Goal: Task Accomplishment & Management: Use online tool/utility

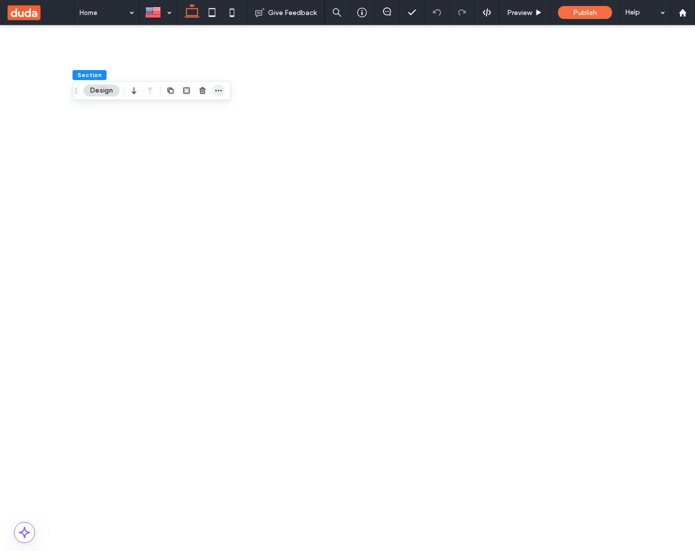
click at [217, 92] on icon "button" at bounding box center [219, 91] width 8 height 8
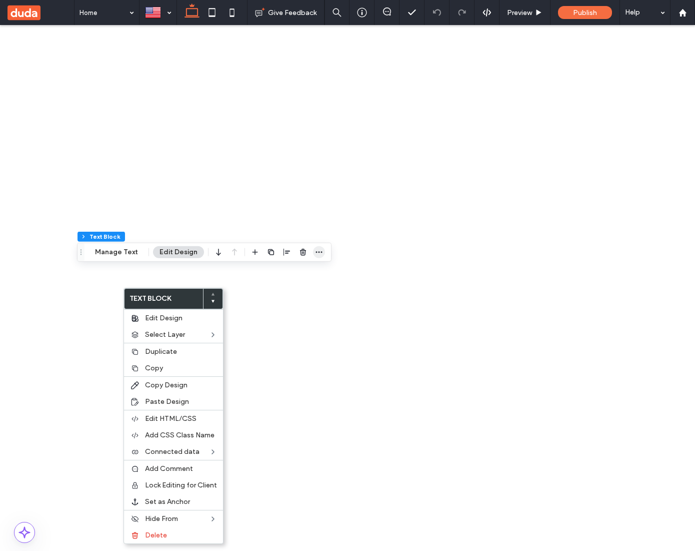
click at [319, 253] on icon "button" at bounding box center [319, 252] width 8 height 8
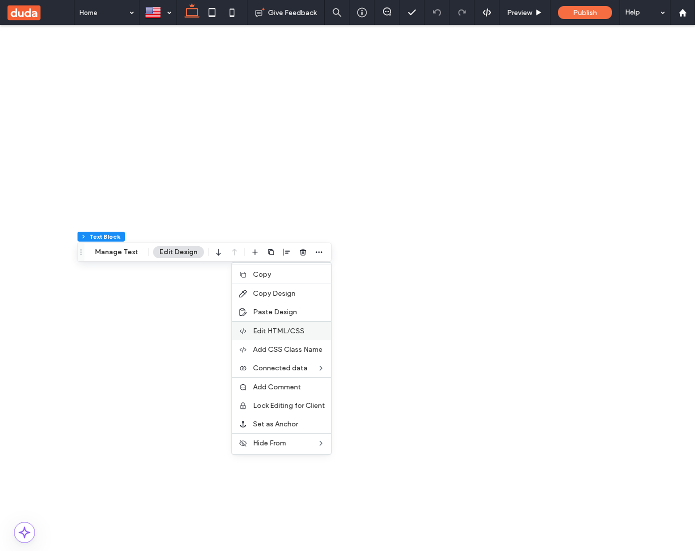
click at [290, 325] on div "Edit HTML/CSS" at bounding box center [281, 330] width 99 height 19
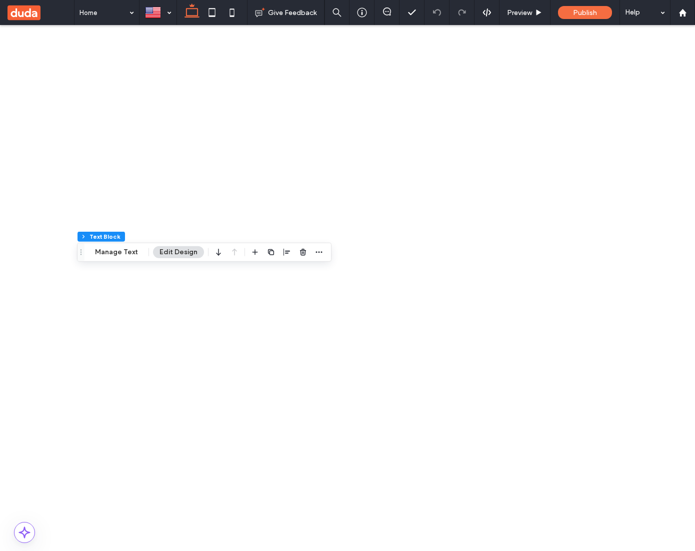
scroll to position [1, 0]
type textarea "**"
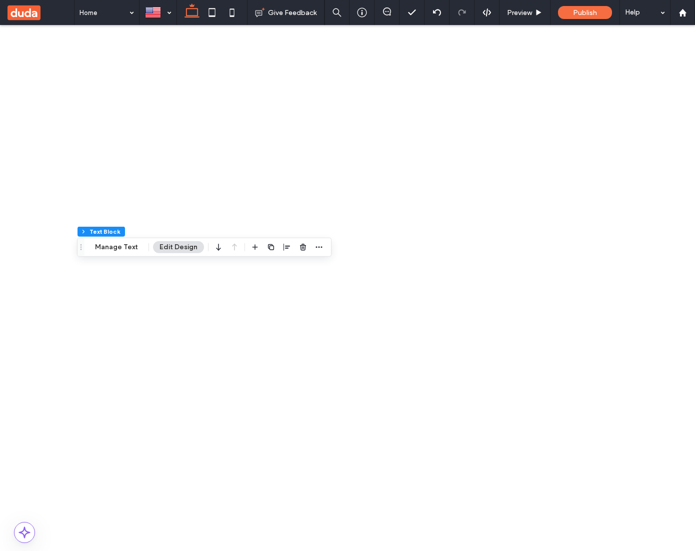
click at [316, 247] on use "button" at bounding box center [319, 247] width 7 height 2
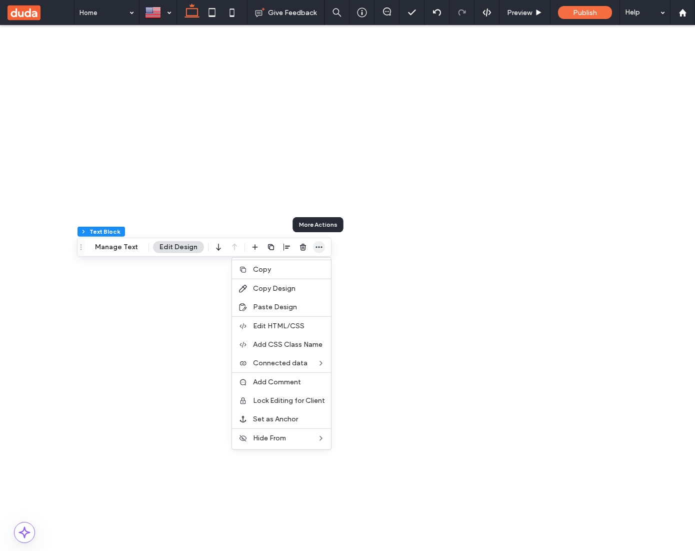
click at [316, 247] on use "button" at bounding box center [319, 247] width 7 height 2
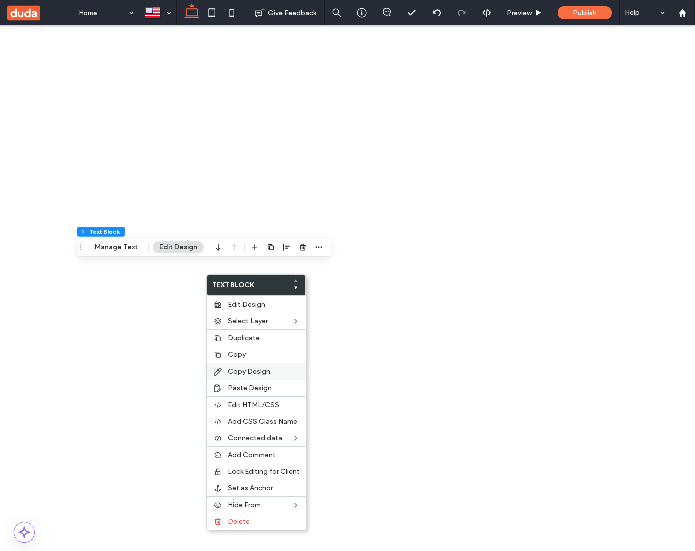
click at [268, 372] on span "Copy Design" at bounding box center [249, 371] width 43 height 9
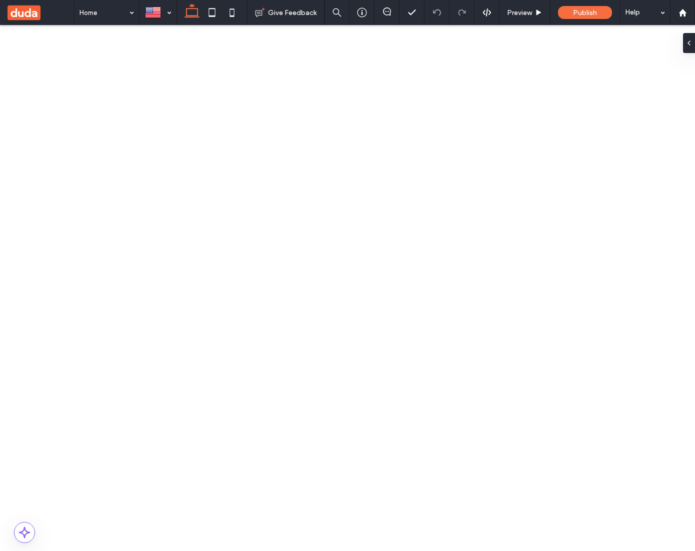
type input "***"
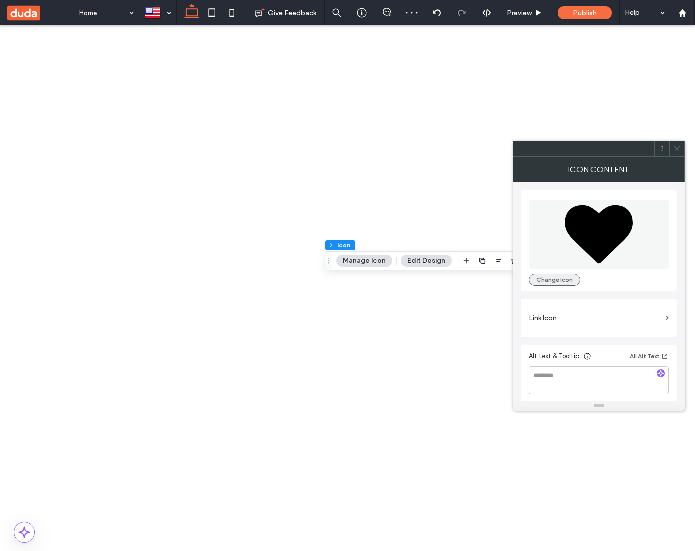
click at [570, 276] on button "Change Icon" at bounding box center [555, 280] width 52 height 12
click at [560, 280] on button "Change Icon" at bounding box center [555, 280] width 52 height 12
click at [605, 225] on icon at bounding box center [599, 234] width 68 height 59
click at [678, 150] on icon at bounding box center [678, 149] width 8 height 8
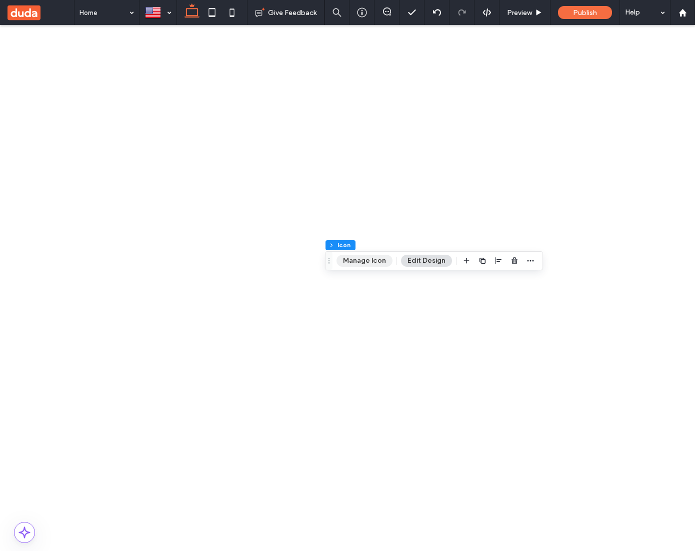
click at [354, 261] on button "Manage Icon" at bounding box center [365, 261] width 56 height 12
click at [430, 260] on button "Manage Icon" at bounding box center [429, 261] width 56 height 12
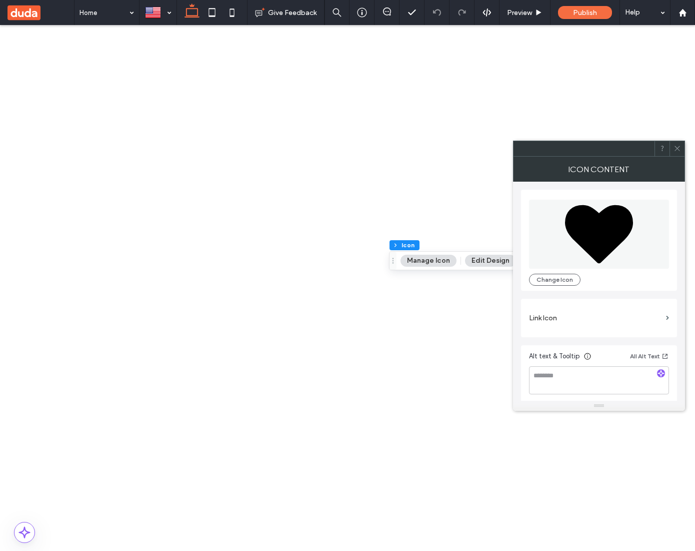
click at [586, 230] on icon at bounding box center [599, 234] width 68 height 59
click at [595, 249] on icon at bounding box center [599, 234] width 68 height 59
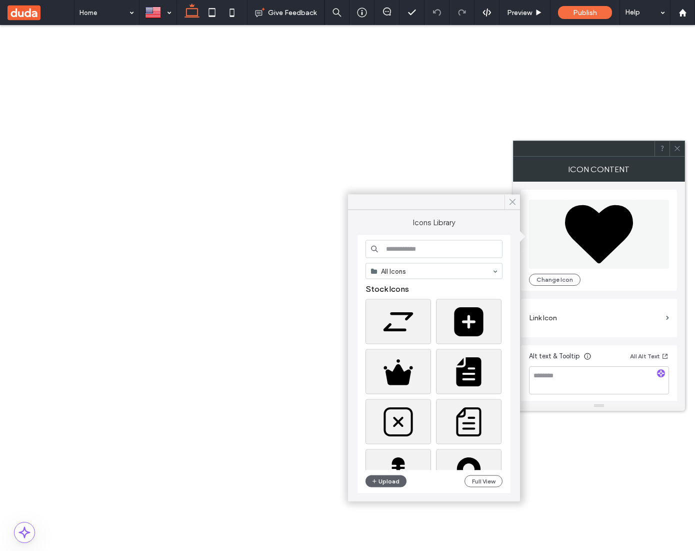
click at [515, 197] on span at bounding box center [512, 202] width 9 height 15
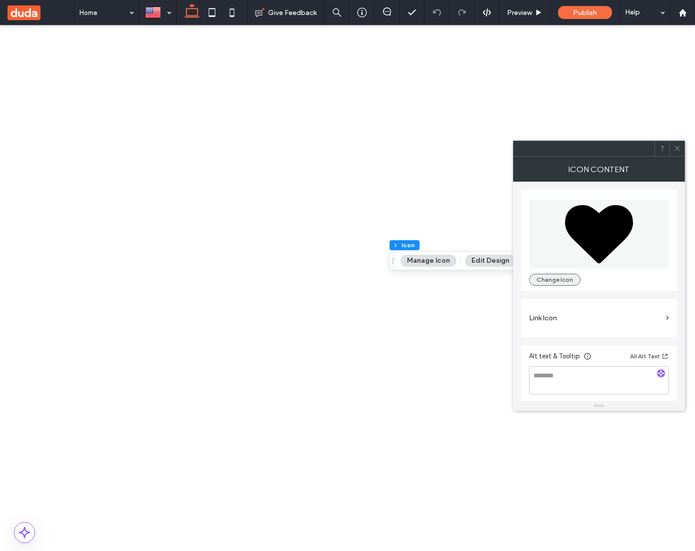
click at [545, 277] on button "Change Icon" at bounding box center [555, 280] width 52 height 12
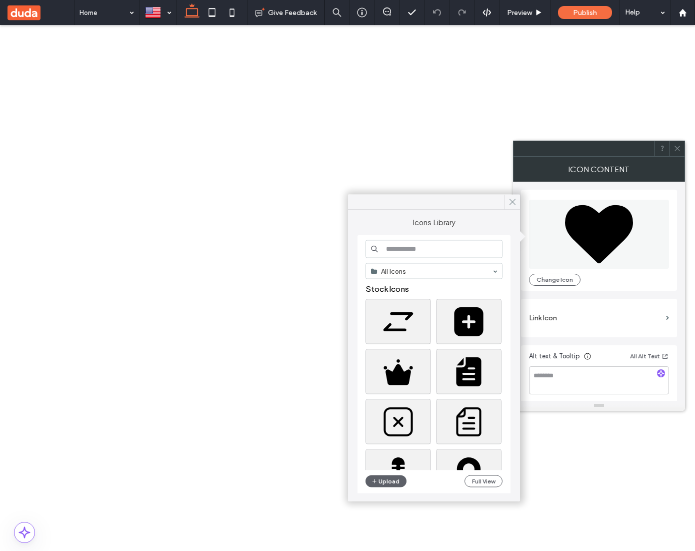
click at [513, 204] on icon at bounding box center [512, 202] width 9 height 9
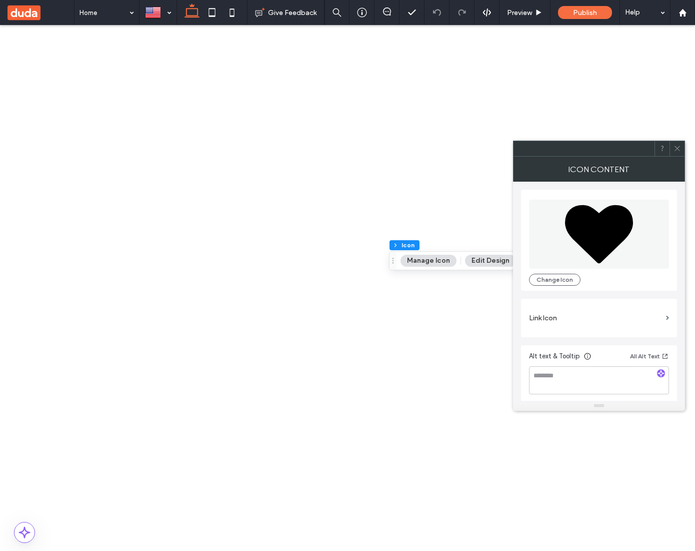
click at [596, 227] on icon at bounding box center [599, 234] width 68 height 59
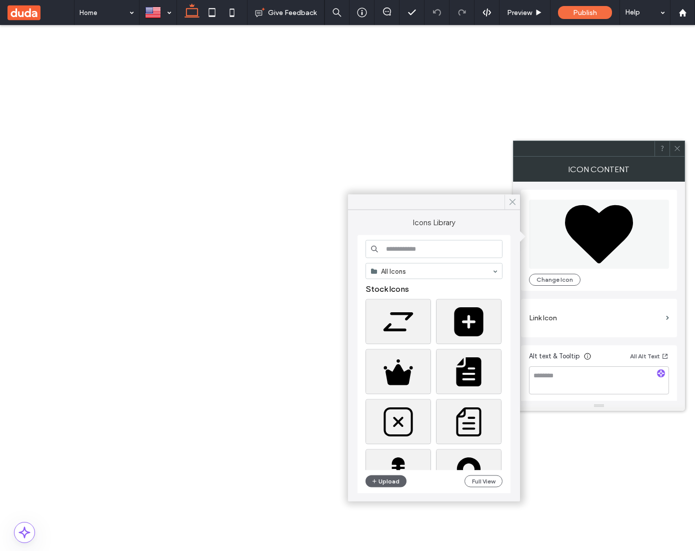
click at [512, 202] on use at bounding box center [512, 202] width 5 height 6
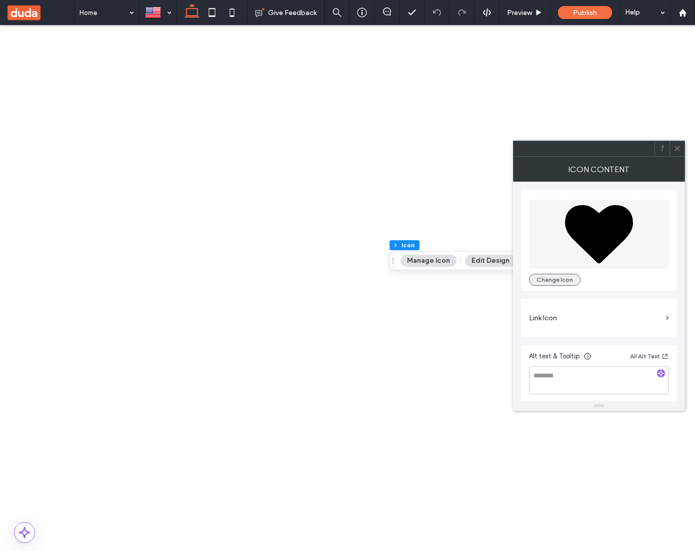
click at [544, 279] on button "Change Icon" at bounding box center [555, 280] width 52 height 12
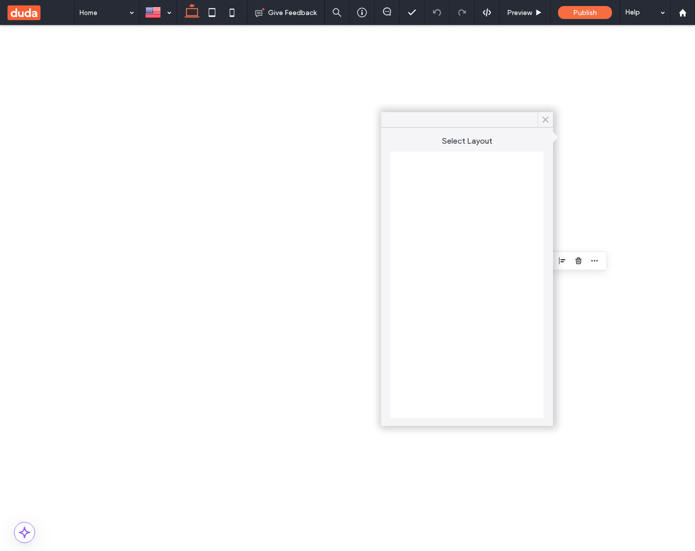
click at [545, 120] on use at bounding box center [545, 120] width 5 height 6
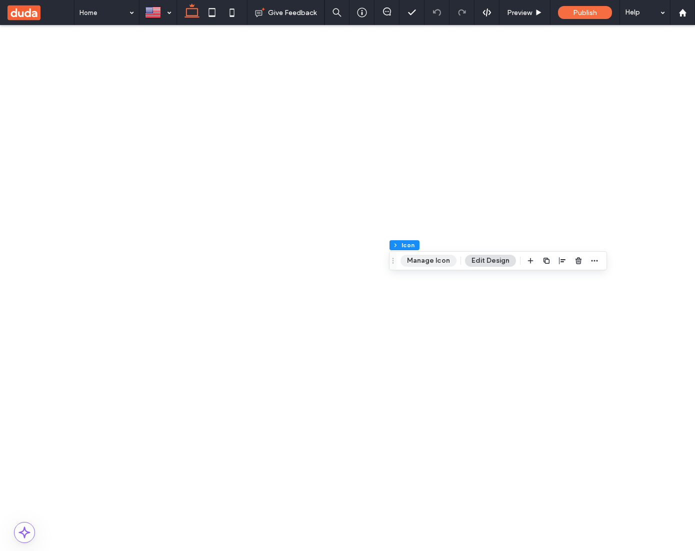
click at [443, 259] on button "Manage Icon" at bounding box center [429, 261] width 56 height 12
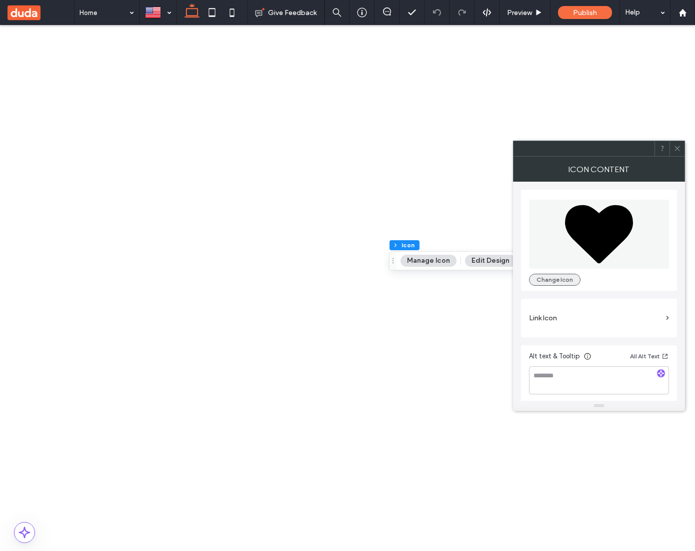
click at [564, 279] on button "Change Icon" at bounding box center [555, 280] width 52 height 12
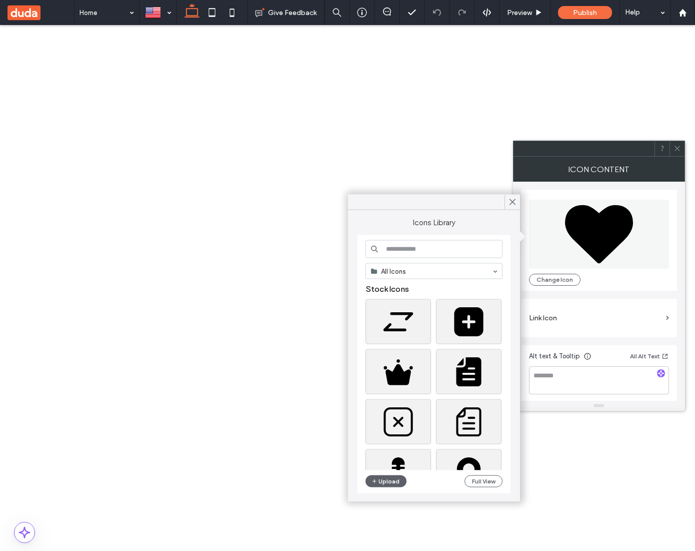
click at [677, 265] on div "Change Icon" at bounding box center [599, 240] width 156 height 101
click at [671, 297] on div "Change Icon Link Icon Alt text & Tooltip All Alt Text" at bounding box center [599, 293] width 156 height 222
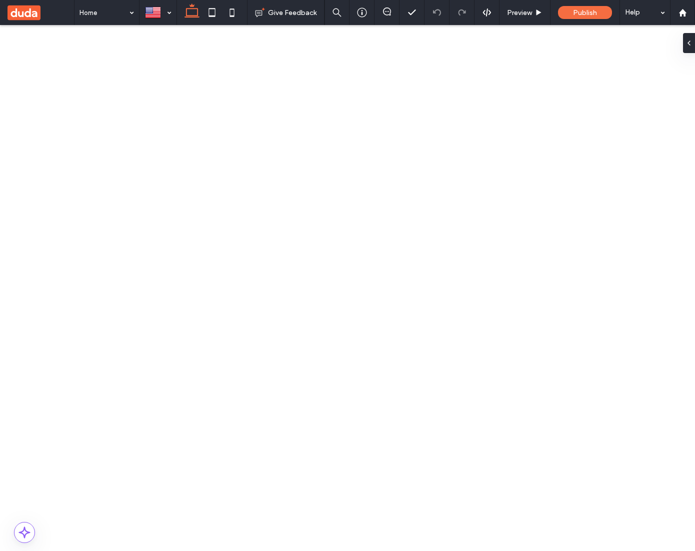
click at [434, 262] on button "Manage Icon" at bounding box center [429, 261] width 56 height 12
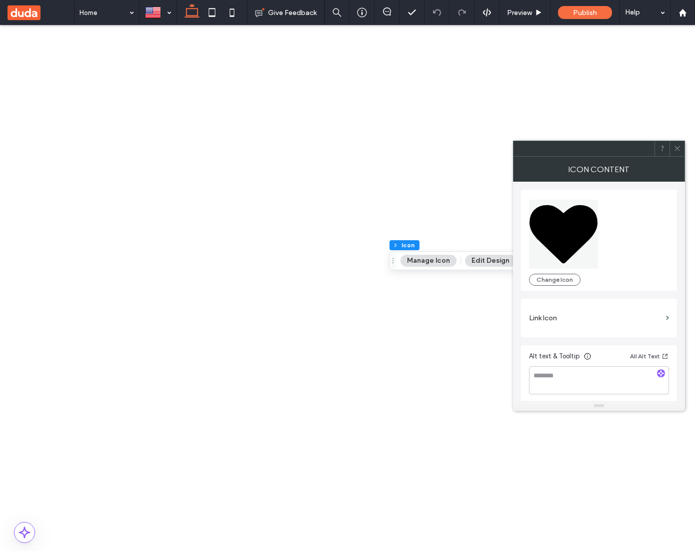
click at [569, 248] on icon at bounding box center [564, 234] width 68 height 59
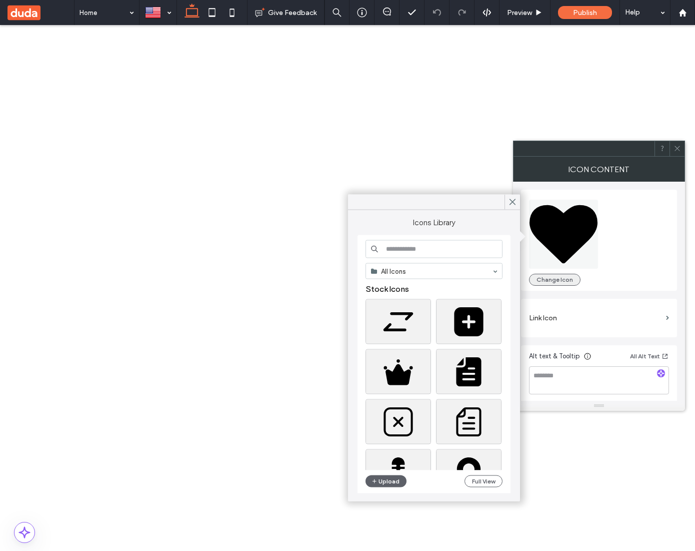
click at [574, 283] on button "Change Icon" at bounding box center [555, 280] width 52 height 12
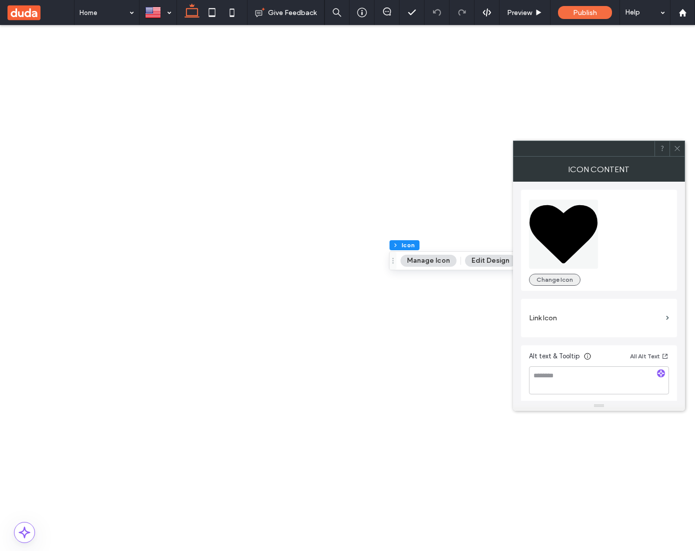
click at [574, 282] on button "Change Icon" at bounding box center [555, 280] width 52 height 12
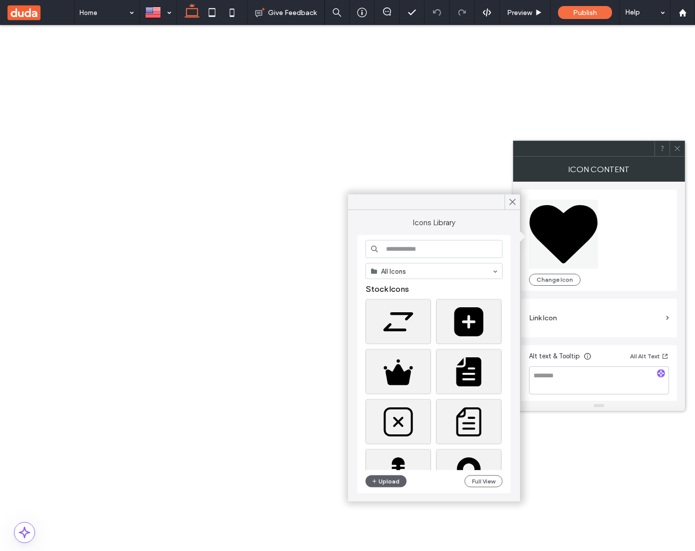
click at [655, 260] on div "Change Icon" at bounding box center [599, 240] width 140 height 91
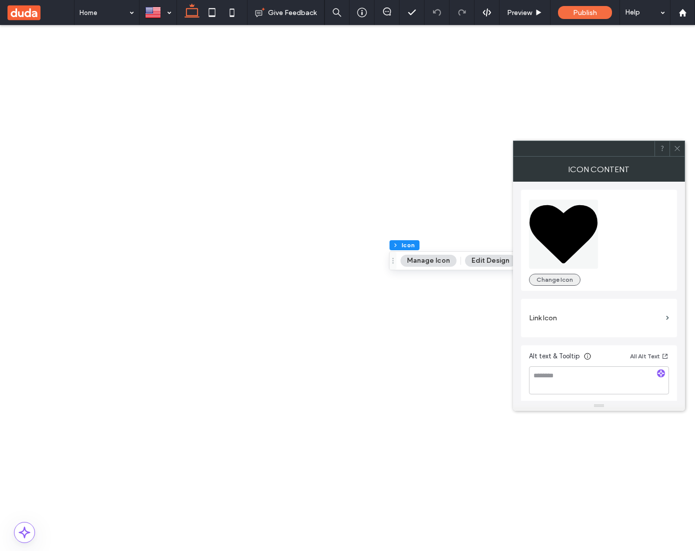
click at [569, 280] on button "Change Icon" at bounding box center [555, 280] width 52 height 12
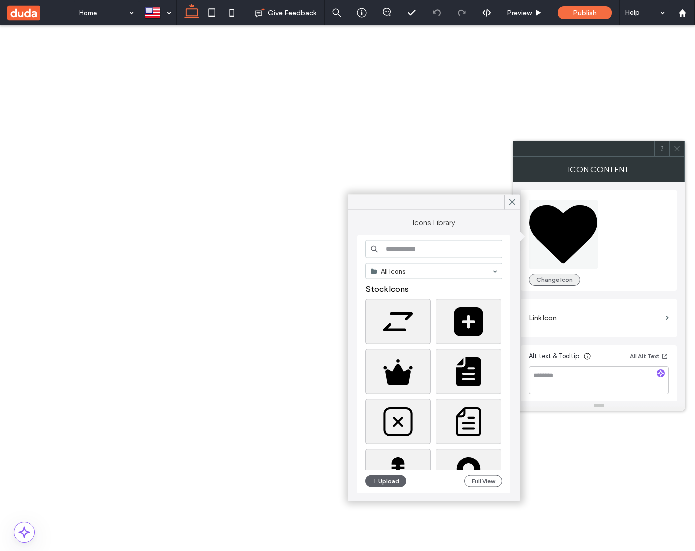
click at [568, 281] on button "Change Icon" at bounding box center [555, 280] width 52 height 12
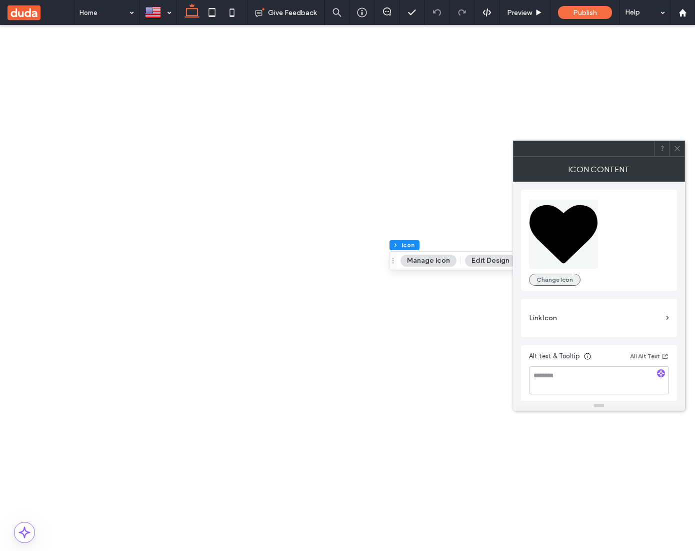
click at [560, 280] on button "Change Icon" at bounding box center [555, 280] width 52 height 12
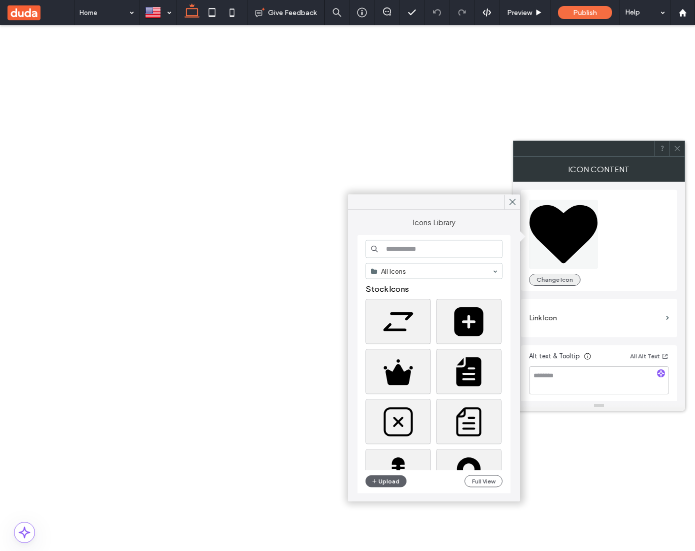
click at [560, 280] on button "Change Icon" at bounding box center [555, 280] width 52 height 12
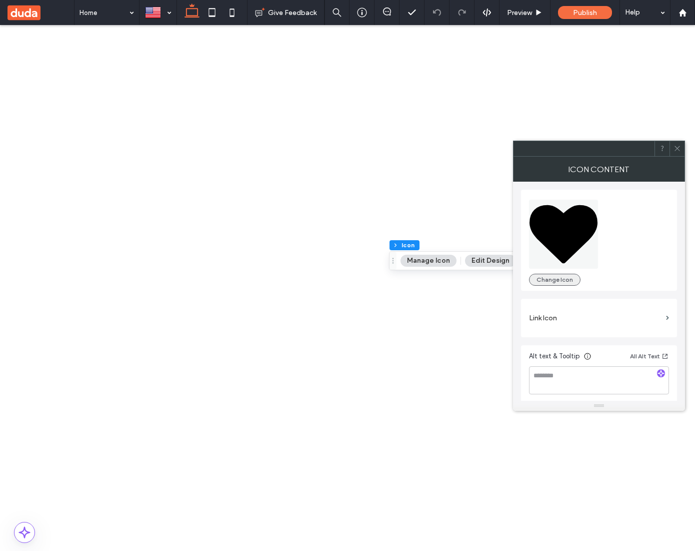
click at [560, 280] on button "Change Icon" at bounding box center [555, 280] width 52 height 12
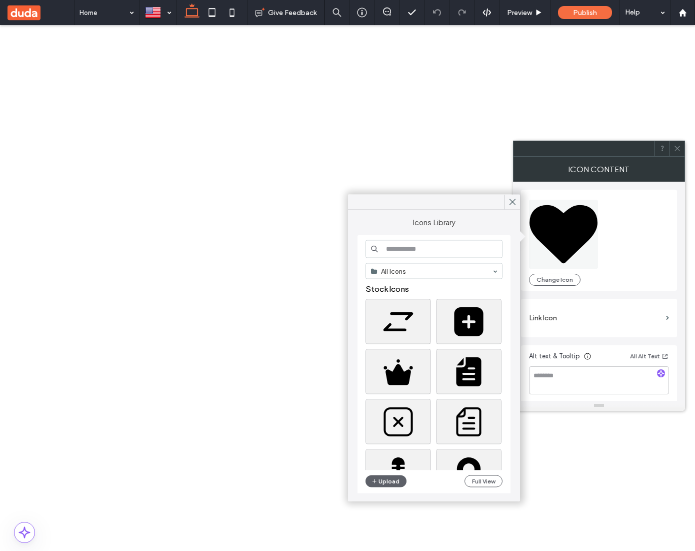
click at [576, 239] on icon at bounding box center [564, 234] width 68 height 59
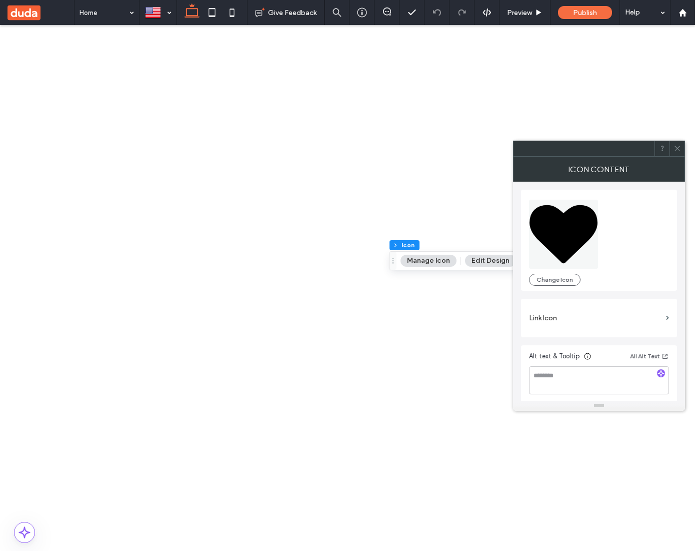
click at [576, 239] on icon at bounding box center [564, 234] width 68 height 59
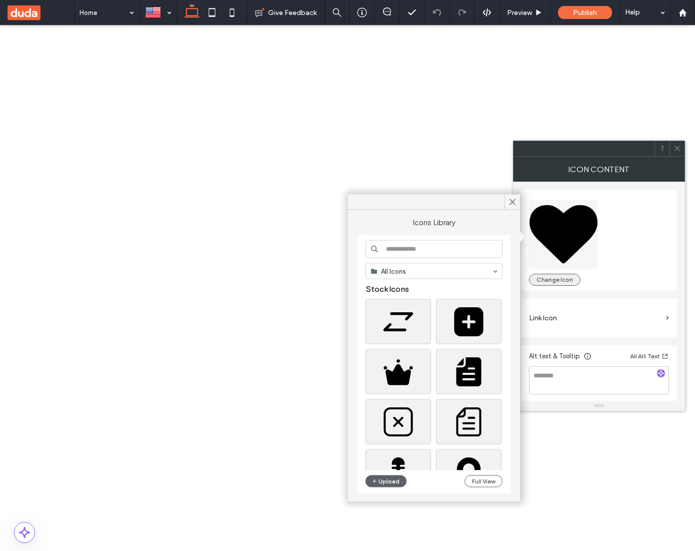
click at [571, 276] on button "Change Icon" at bounding box center [555, 280] width 52 height 12
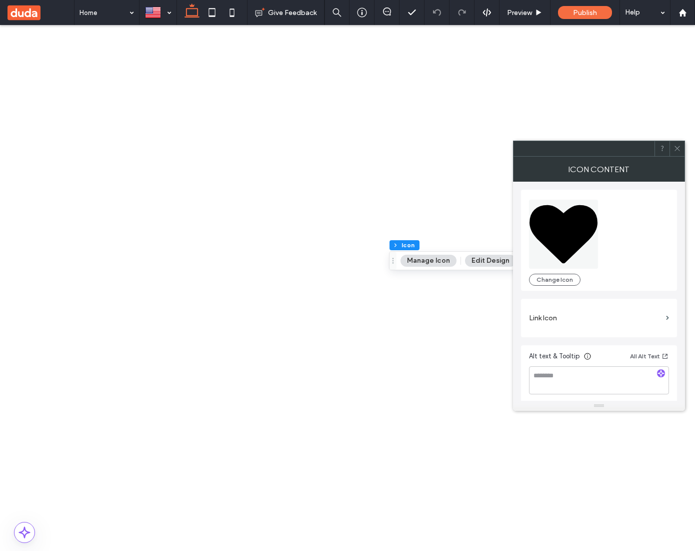
click at [572, 225] on icon at bounding box center [564, 234] width 68 height 59
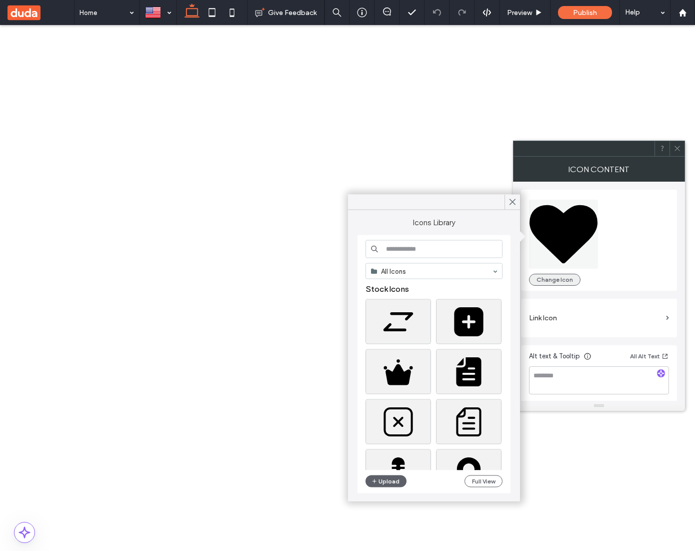
click at [568, 278] on button "Change Icon" at bounding box center [555, 280] width 52 height 12
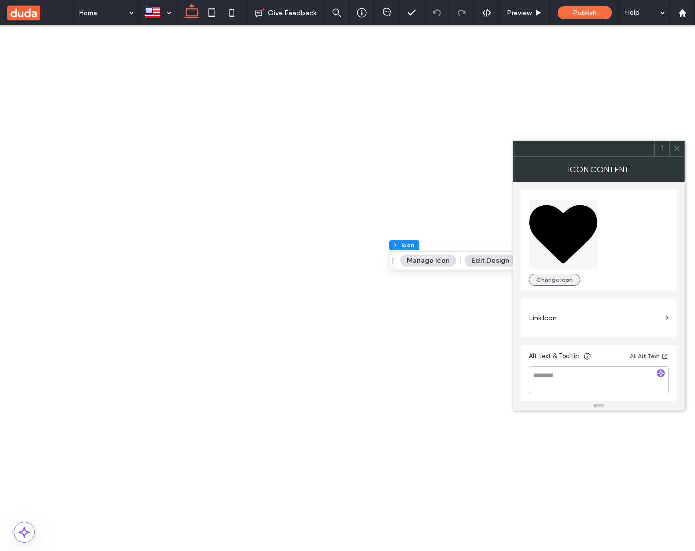
click at [568, 278] on button "Change Icon" at bounding box center [555, 280] width 52 height 12
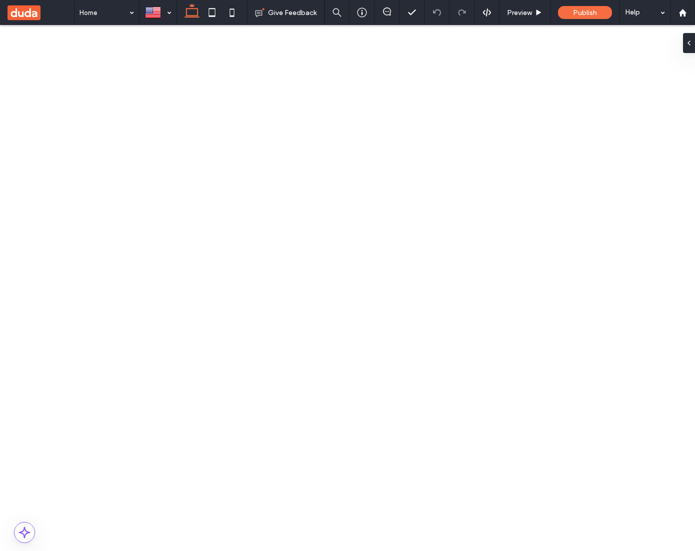
click at [428, 263] on button "Manage Icon" at bounding box center [429, 261] width 56 height 12
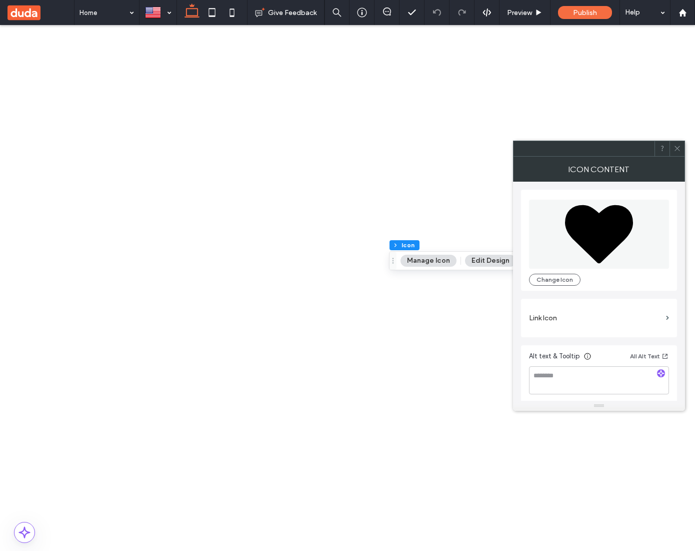
click at [592, 241] on icon at bounding box center [599, 234] width 68 height 59
click at [565, 276] on button "Change Icon" at bounding box center [555, 277] width 52 height 12
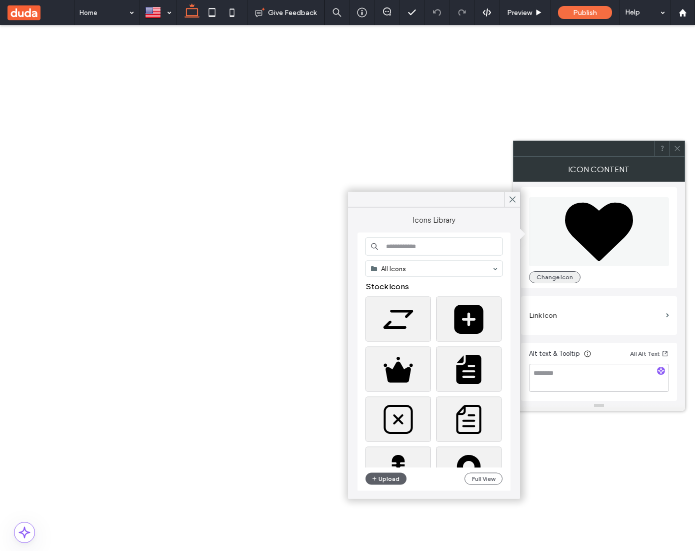
click at [567, 277] on button "Change Icon" at bounding box center [555, 277] width 52 height 12
click at [595, 225] on icon at bounding box center [599, 231] width 68 height 59
click at [576, 277] on button "Change Icon" at bounding box center [555, 277] width 52 height 12
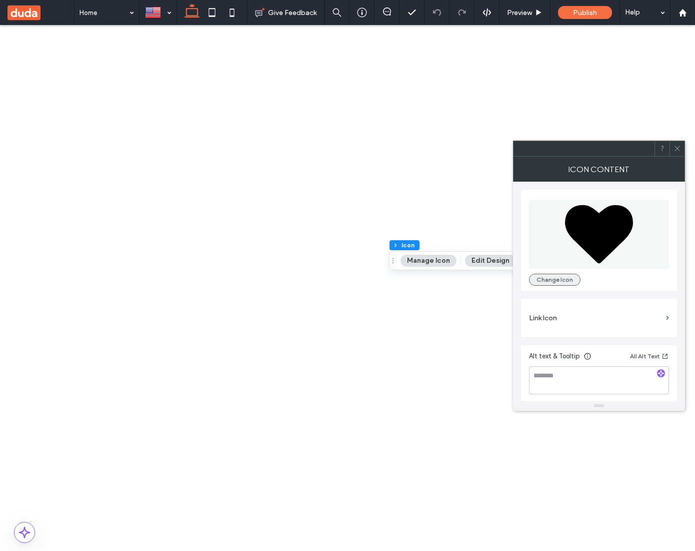
click at [573, 282] on button "Change Icon" at bounding box center [555, 280] width 52 height 12
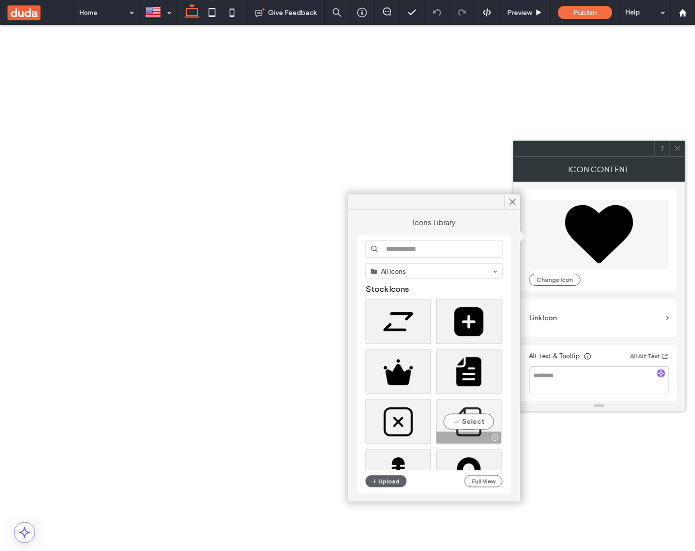
click at [472, 419] on div "Select" at bounding box center [469, 421] width 66 height 45
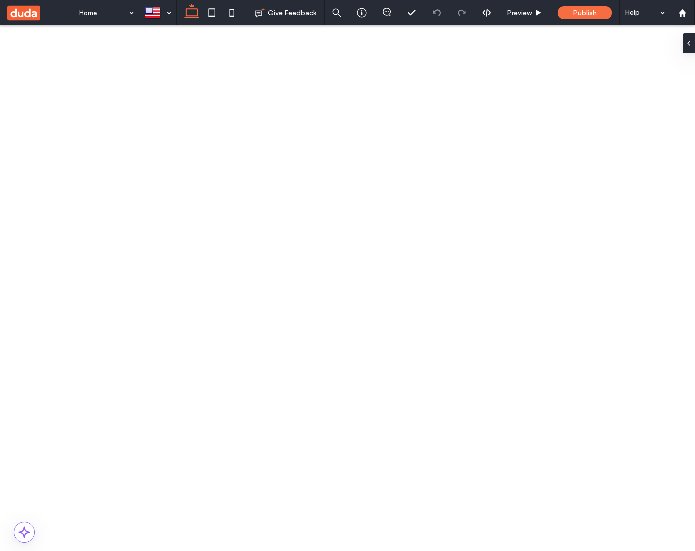
click at [423, 263] on button "Manage Icon" at bounding box center [429, 261] width 56 height 12
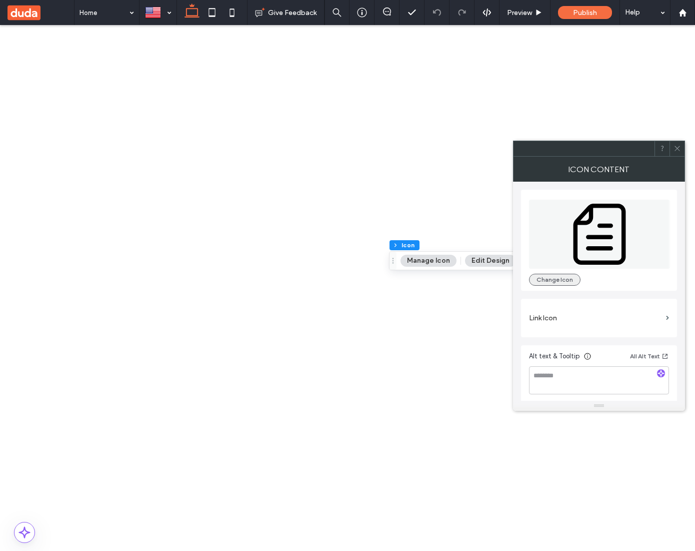
click at [553, 279] on button "Change Icon" at bounding box center [555, 280] width 52 height 12
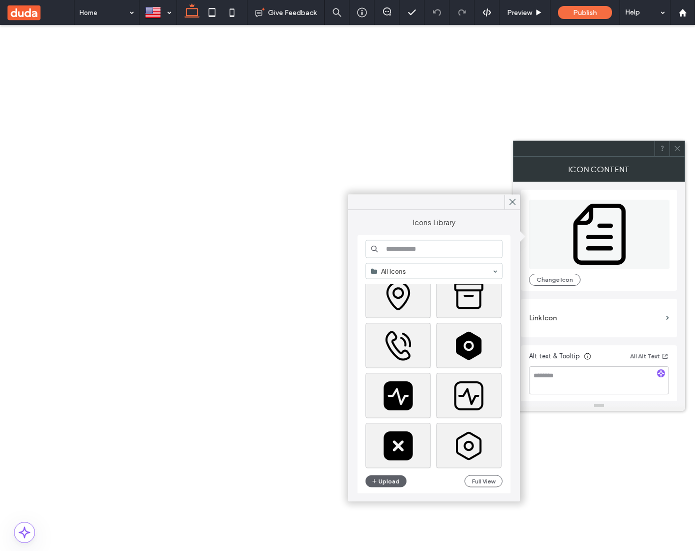
scroll to position [463, 0]
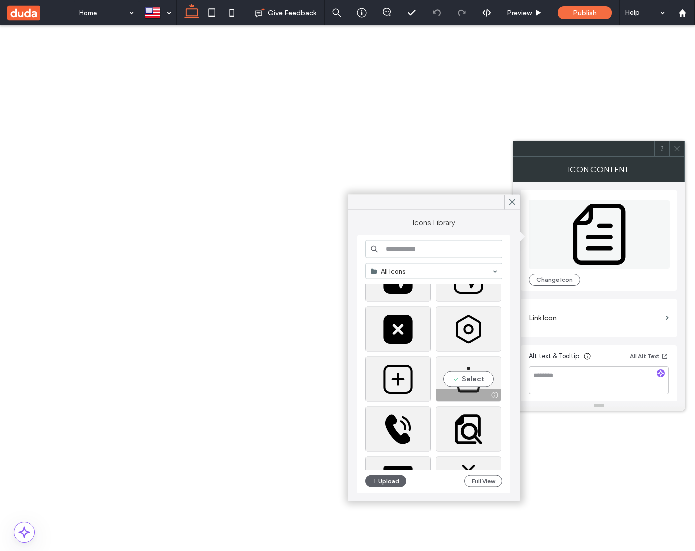
click at [483, 380] on div "Select" at bounding box center [469, 379] width 66 height 45
